Goal: Information Seeking & Learning: Check status

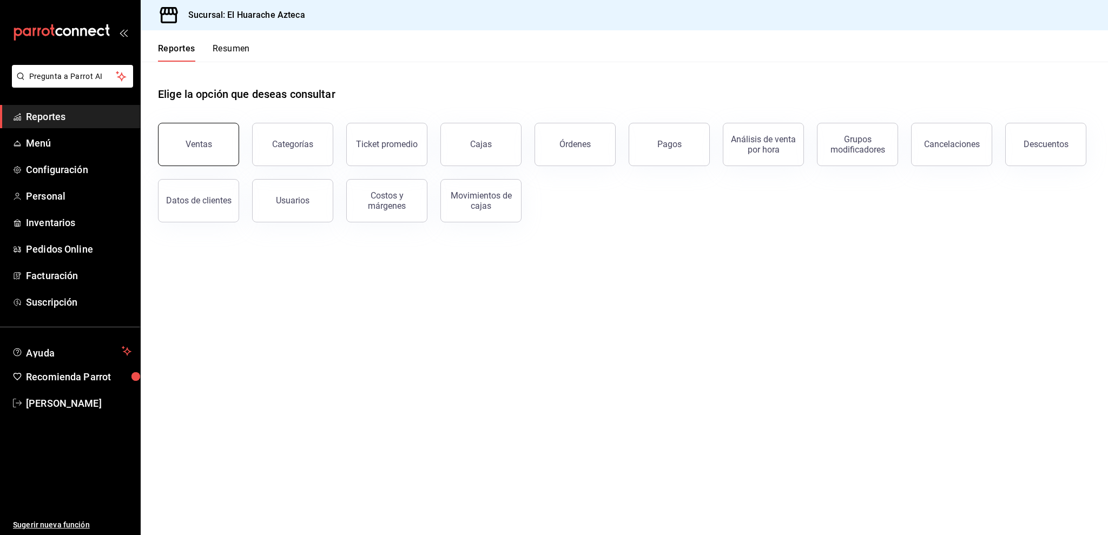
click at [209, 148] on div "Ventas" at bounding box center [199, 144] width 27 height 10
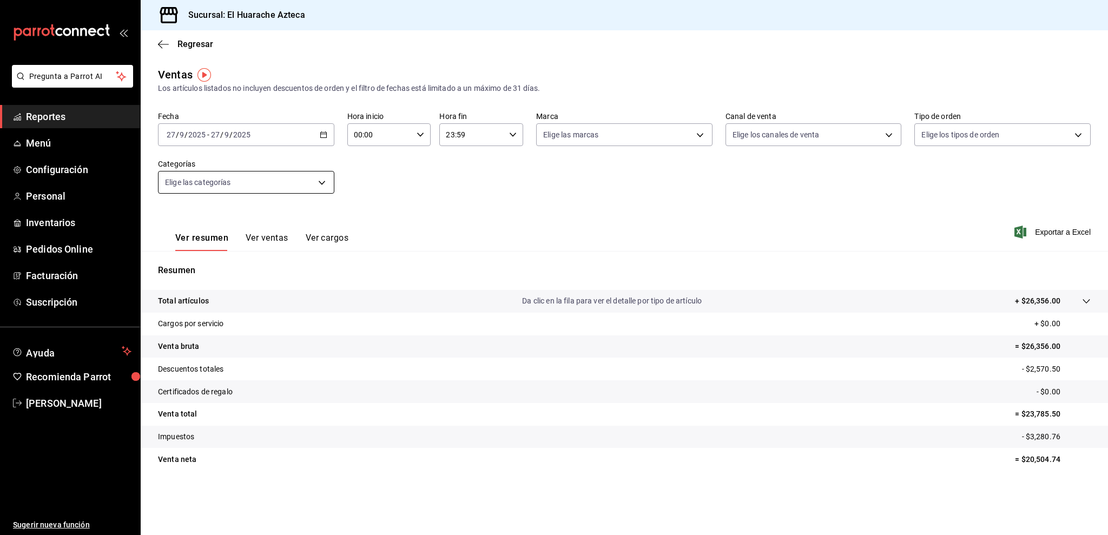
click at [206, 184] on body "Pregunta a Parrot AI Reportes Menú Configuración Personal Inventarios Pedidos O…" at bounding box center [554, 267] width 1108 height 535
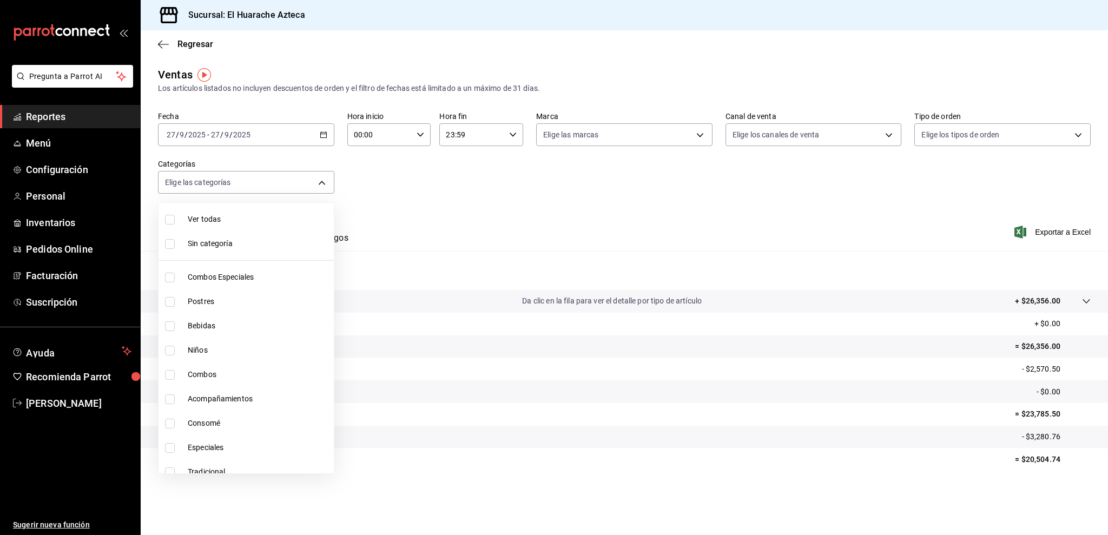
click at [221, 425] on span "Consomé" at bounding box center [259, 423] width 142 height 11
type input "53f55ae2-6285-460e-a8e1-99190fafff65"
checkbox input "true"
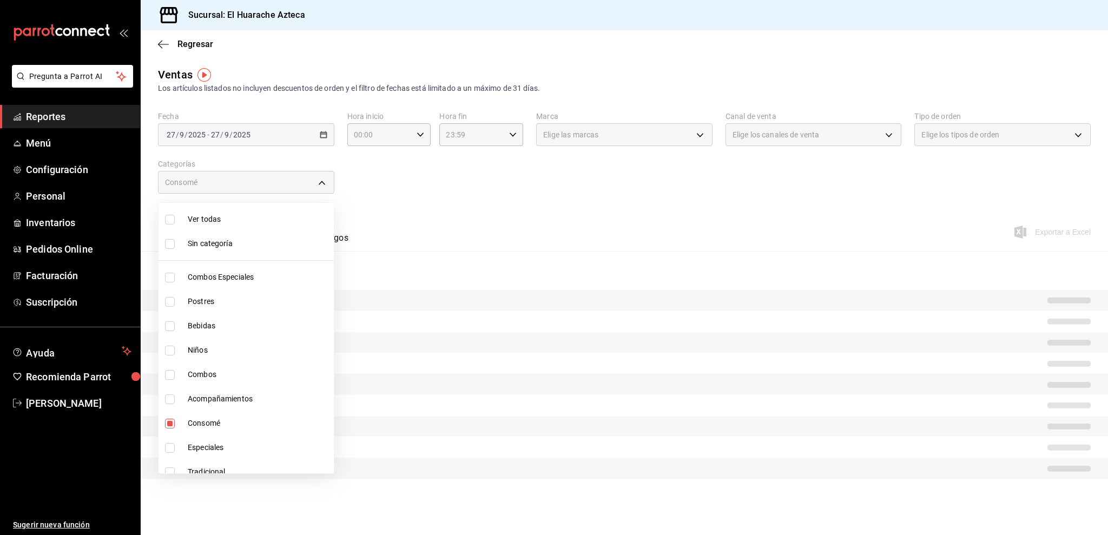
click at [475, 211] on div at bounding box center [554, 267] width 1108 height 535
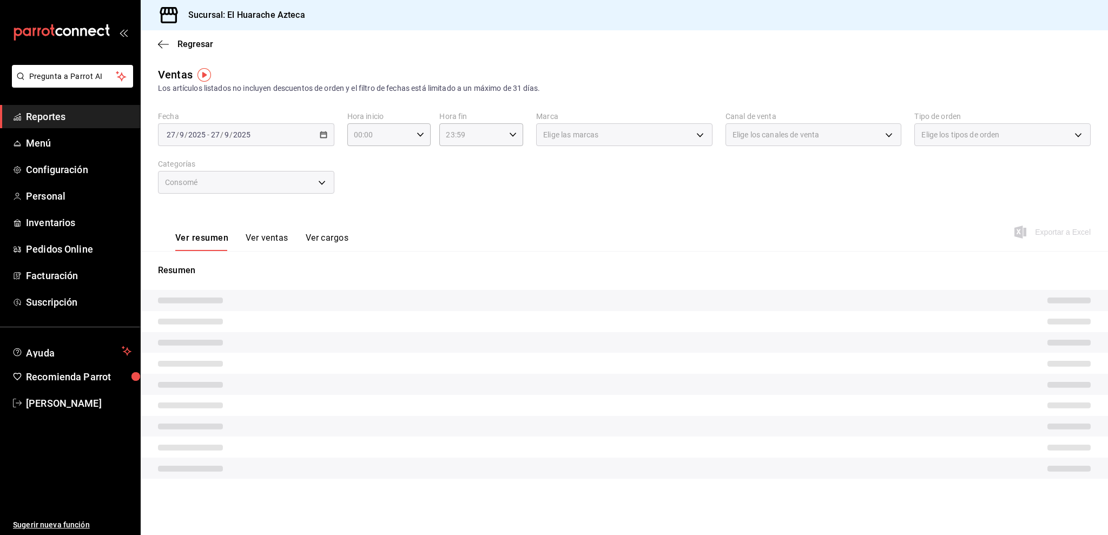
click at [255, 239] on button "Ver ventas" at bounding box center [267, 242] width 43 height 18
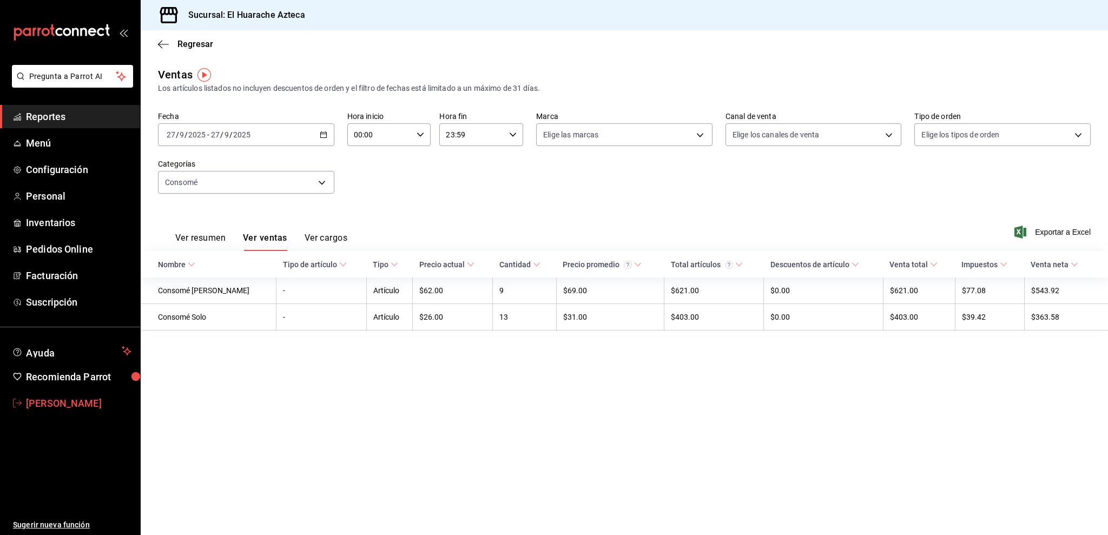
click at [43, 393] on link "[PERSON_NAME]" at bounding box center [70, 403] width 140 height 23
